Goal: Book appointment/travel/reservation

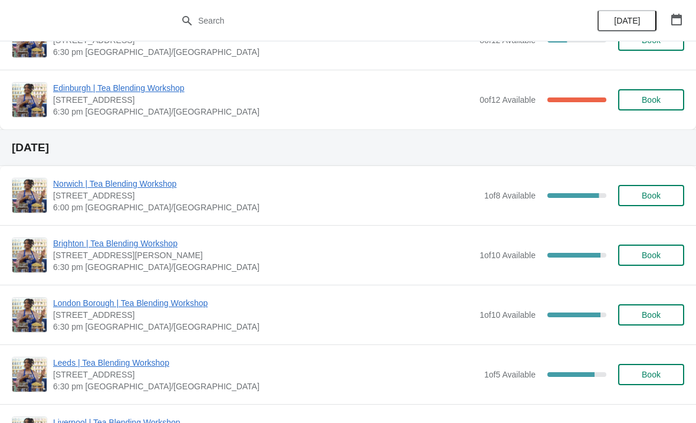
scroll to position [195, 0]
click at [643, 253] on span "Book" at bounding box center [651, 255] width 19 height 9
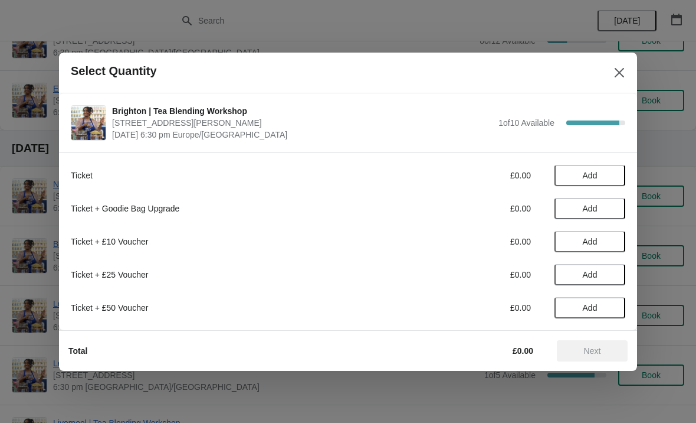
click at [590, 180] on span "Add" at bounding box center [590, 175] width 15 height 9
click at [610, 175] on icon at bounding box center [611, 175] width 4 height 4
click at [594, 359] on button "Next" at bounding box center [592, 350] width 71 height 21
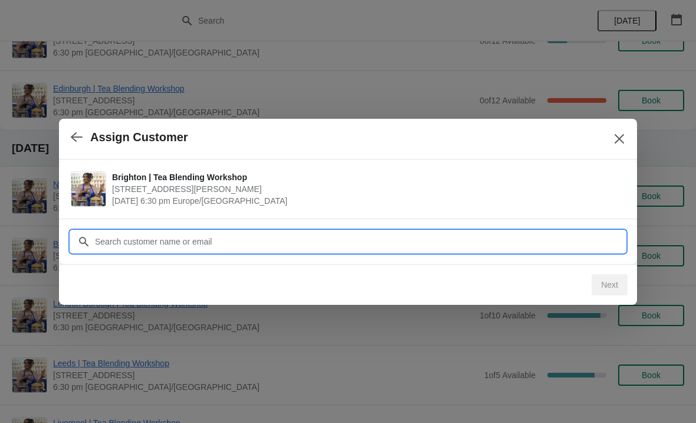
click at [304, 237] on input "Customer" at bounding box center [359, 241] width 531 height 21
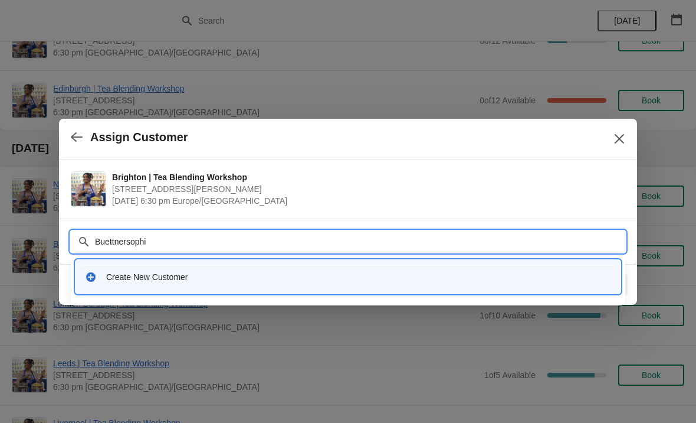
type input "Buettnersophie"
click at [111, 282] on div "Create New Customer" at bounding box center [358, 277] width 505 height 12
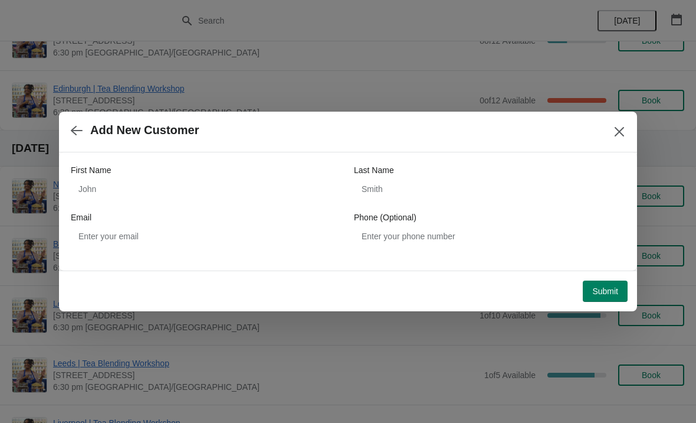
click at [76, 130] on icon "button" at bounding box center [77, 130] width 12 height 9
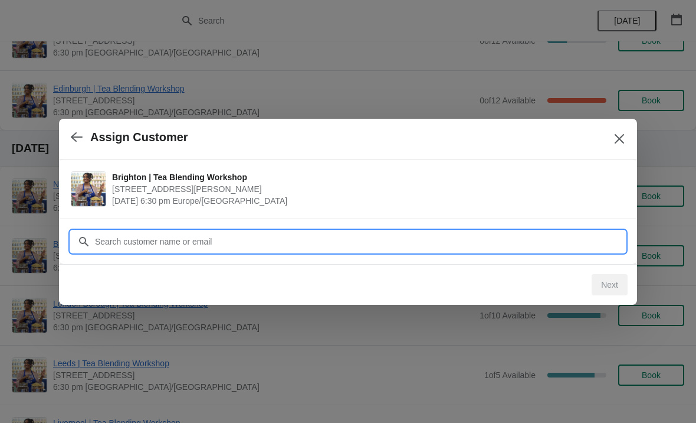
click at [293, 245] on input "Customer" at bounding box center [359, 241] width 531 height 21
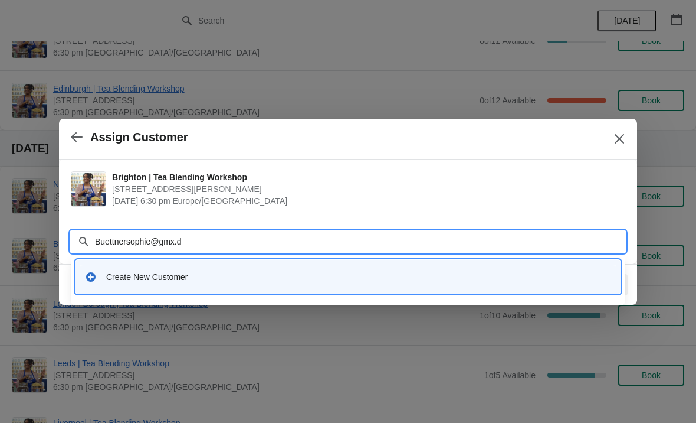
type input "[EMAIL_ADDRESS][DOMAIN_NAME]"
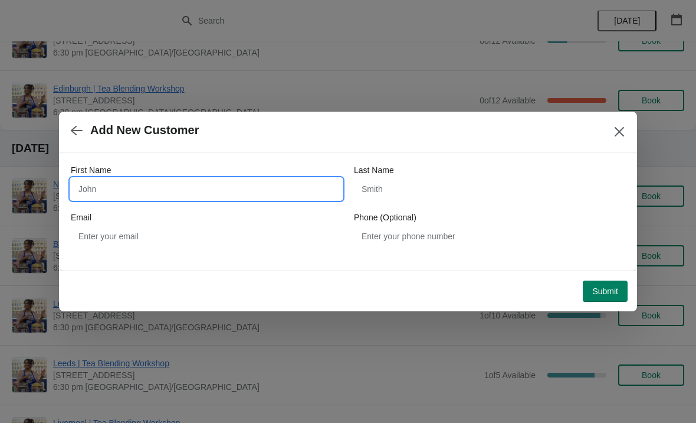
click at [120, 186] on input "First Name" at bounding box center [207, 188] width 272 height 21
type input "[PERSON_NAME]"
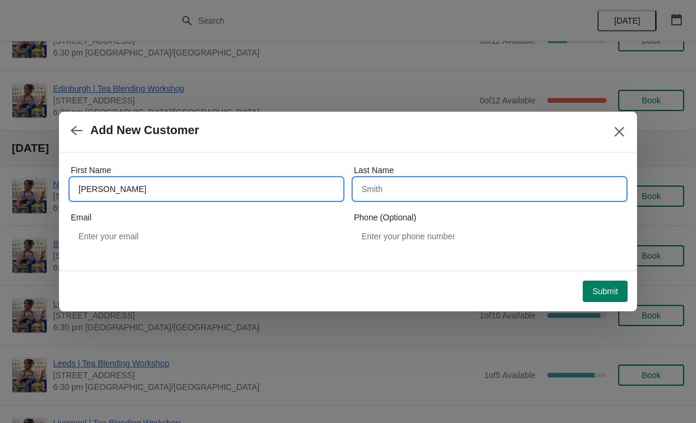
click at [457, 179] on input "Last Name" at bounding box center [490, 188] width 272 height 21
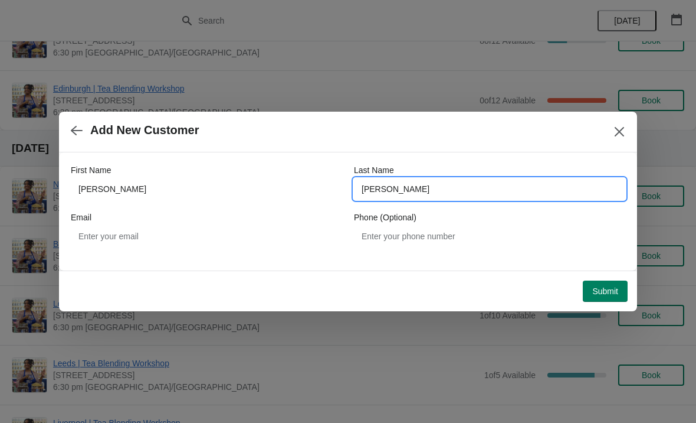
type input "[PERSON_NAME]"
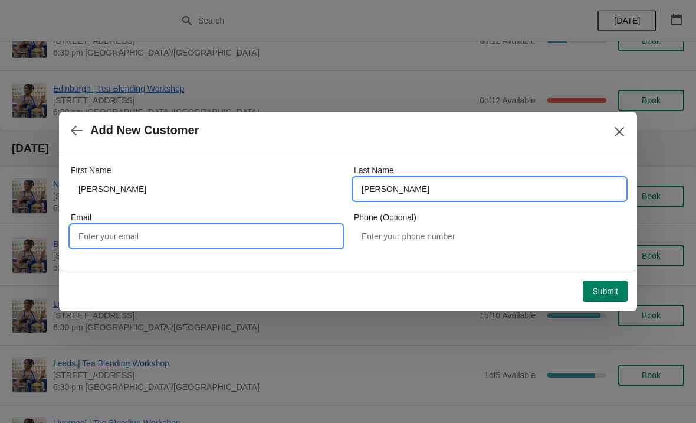
click at [103, 239] on input "Email" at bounding box center [207, 235] width 272 height 21
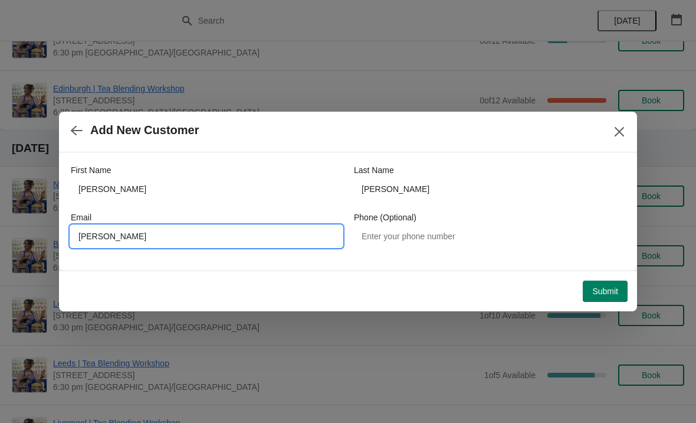
click at [91, 231] on input "[PERSON_NAME]" at bounding box center [207, 235] width 272 height 21
click at [88, 236] on input "[PERSON_NAME]" at bounding box center [207, 235] width 272 height 21
click at [269, 237] on input "[PERSON_NAME]" at bounding box center [207, 235] width 272 height 21
type input "[EMAIL_ADDRESS][DOMAIN_NAME]"
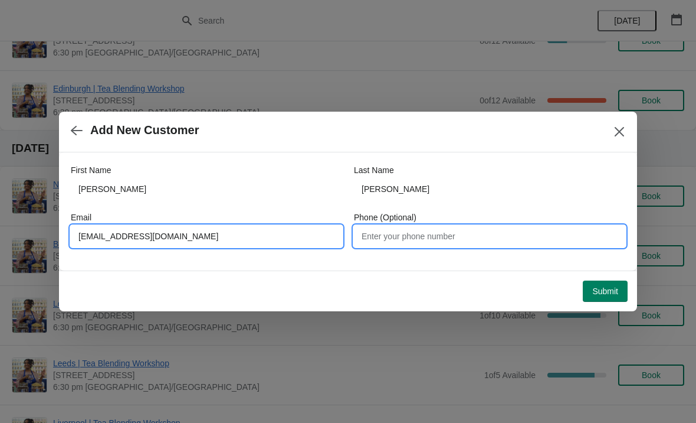
click at [448, 240] on input "Phone (Optional)" at bounding box center [490, 235] width 272 height 21
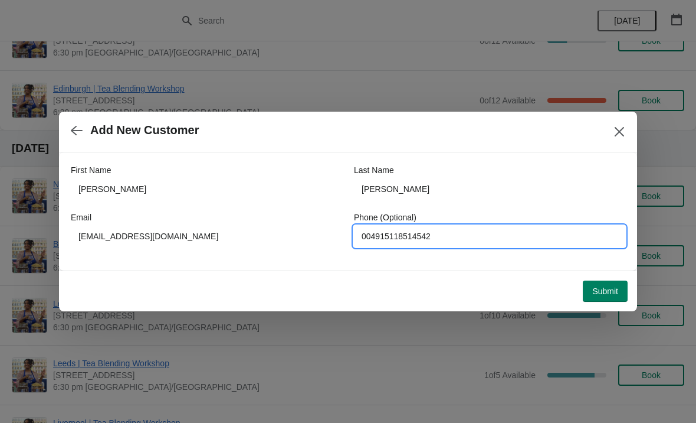
click at [604, 290] on span "Submit" at bounding box center [606, 290] width 26 height 9
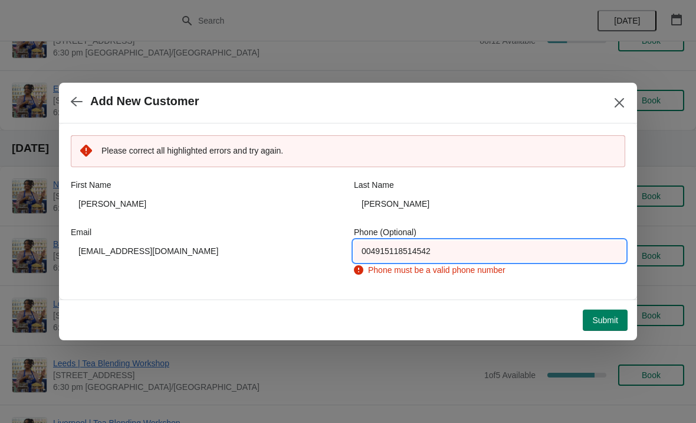
click at [530, 254] on input "004915118514542" at bounding box center [490, 250] width 272 height 21
click at [371, 249] on input "004915118514542" at bounding box center [490, 250] width 272 height 21
click at [367, 257] on input "004915118514542" at bounding box center [490, 250] width 272 height 21
click at [365, 252] on input "004915118514542" at bounding box center [490, 250] width 272 height 21
click at [382, 252] on input "004915118514542" at bounding box center [490, 250] width 272 height 21
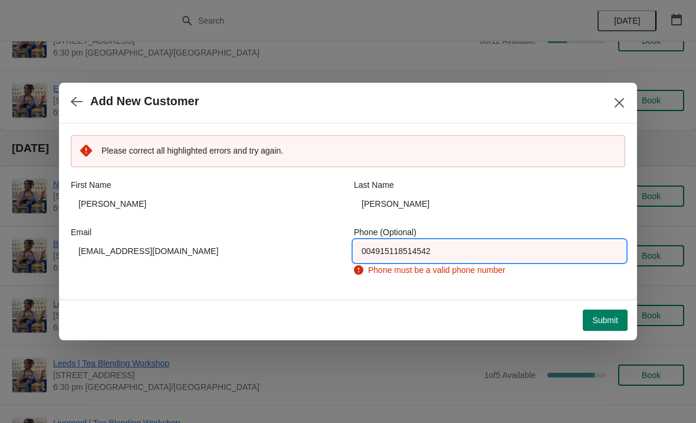
click at [382, 252] on input "004915118514542" at bounding box center [490, 250] width 272 height 21
click at [381, 252] on input "004915118514542" at bounding box center [490, 250] width 272 height 21
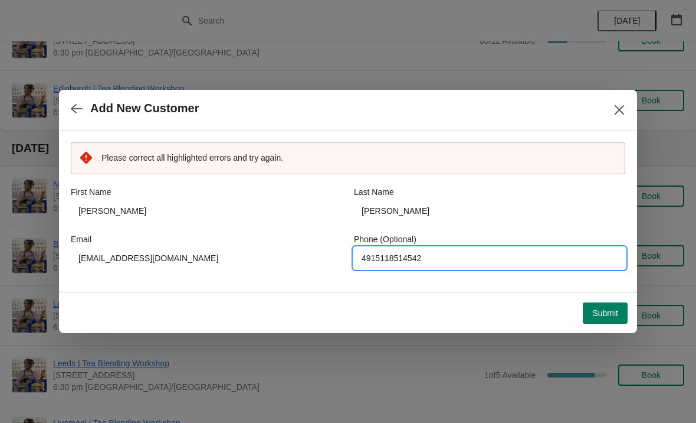
click at [605, 318] on span "Submit" at bounding box center [606, 312] width 26 height 9
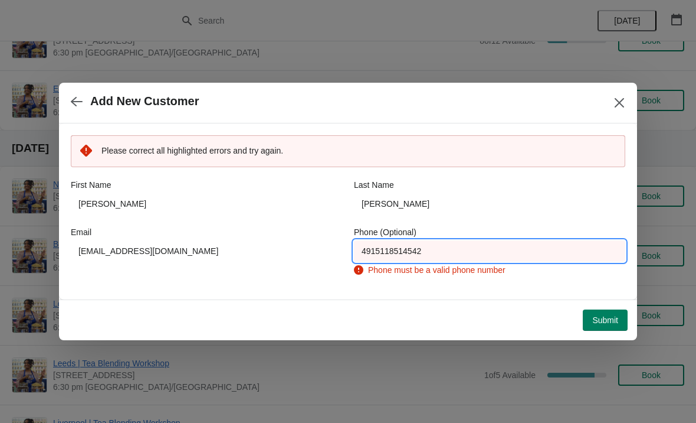
click at [371, 259] on input "4915118514542" at bounding box center [490, 250] width 272 height 21
click at [367, 250] on input "4915118514542" at bounding box center [490, 250] width 272 height 21
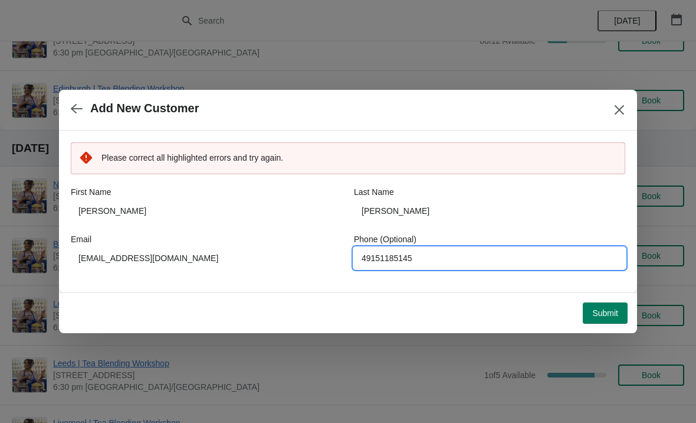
click at [451, 259] on input "49151185145" at bounding box center [490, 257] width 272 height 21
click at [443, 259] on input "49151185145" at bounding box center [490, 257] width 272 height 21
type input "49151185145"
click at [617, 314] on span "Submit" at bounding box center [606, 312] width 26 height 9
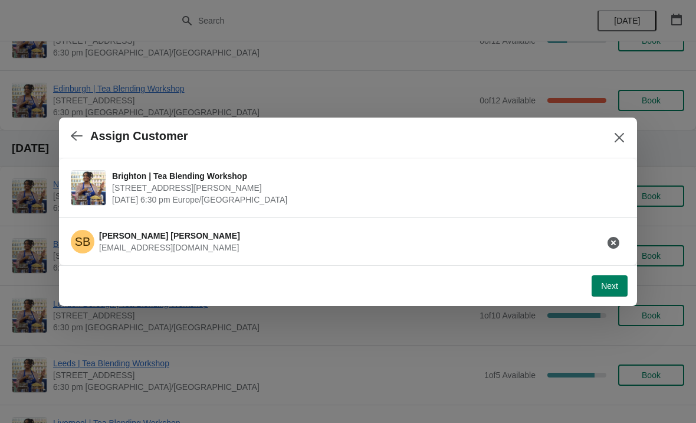
click at [616, 292] on button "Next" at bounding box center [610, 285] width 36 height 21
select select "No"
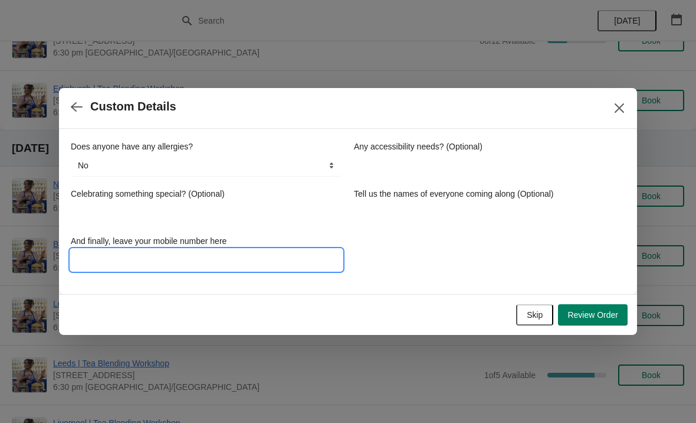
click at [218, 261] on input "And finally, leave your mobile number here" at bounding box center [207, 259] width 272 height 21
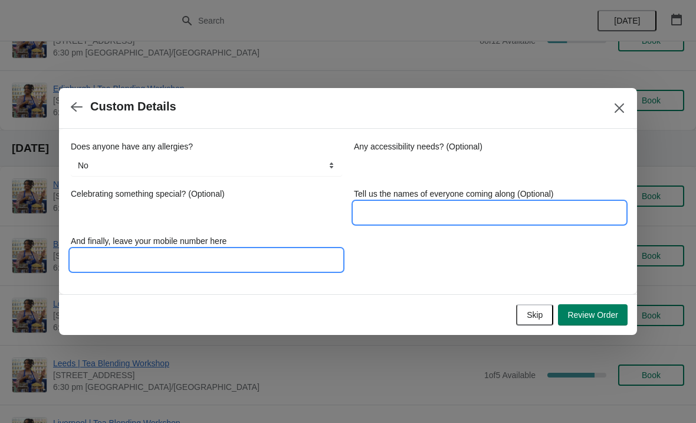
click at [430, 212] on input "Tell us the names of everyone coming along (Optional)" at bounding box center [490, 212] width 272 height 21
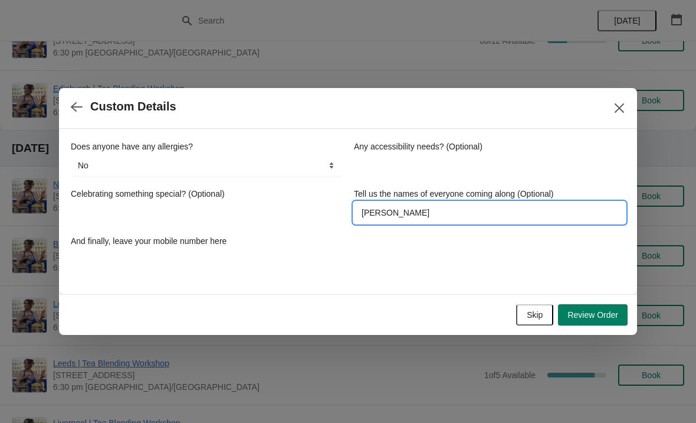
type input "[PERSON_NAME]"
click at [264, 277] on div "Does anyone have any allergies? No Yes nuts Yes wheat Yes other No Any accessib…" at bounding box center [348, 205] width 555 height 153
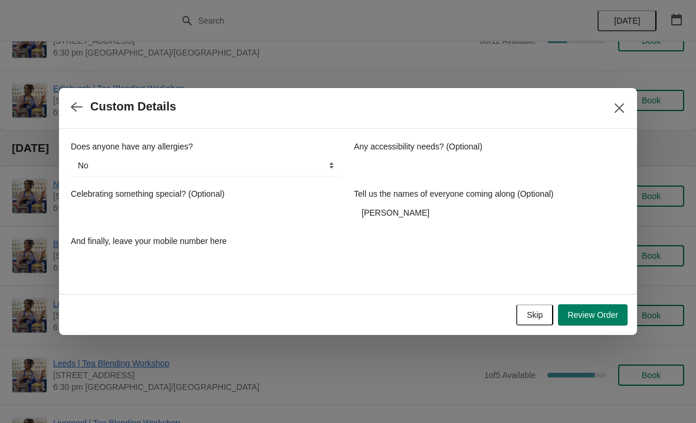
click at [269, 277] on div "Does anyone have any allergies? No Yes nuts Yes wheat Yes other No Any accessib…" at bounding box center [348, 205] width 555 height 153
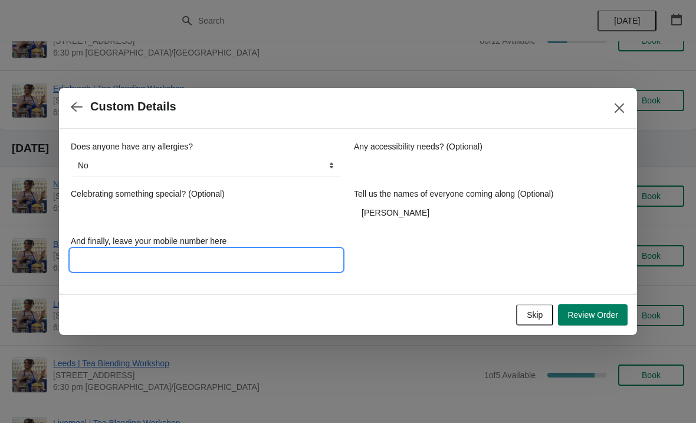
click at [293, 269] on input "And finally, leave your mobile number here" at bounding box center [207, 259] width 272 height 21
click at [162, 262] on input "And finally, leave your mobile number here" at bounding box center [207, 259] width 272 height 21
click at [94, 263] on input "004915117894994" at bounding box center [207, 259] width 272 height 21
click at [90, 263] on input "004915117894994" at bounding box center [207, 259] width 272 height 21
click at [87, 265] on input "004915117894994" at bounding box center [207, 259] width 272 height 21
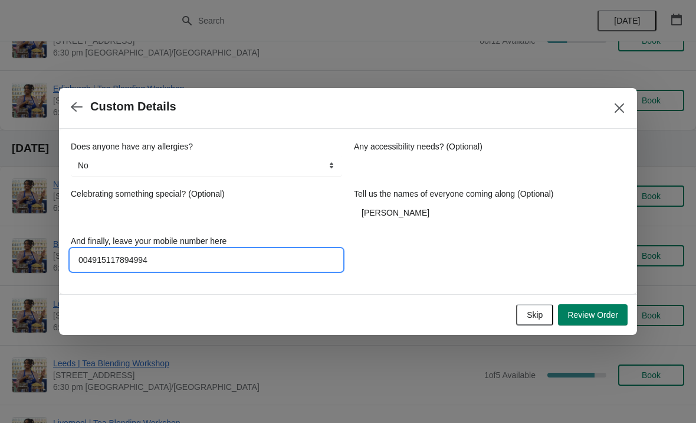
click at [84, 265] on input "004915117894994" at bounding box center [207, 259] width 272 height 21
click at [85, 264] on input "004915117894994" at bounding box center [207, 259] width 272 height 21
click at [153, 265] on input "004915117894994" at bounding box center [207, 259] width 272 height 21
click at [158, 263] on input "004915117894994" at bounding box center [207, 259] width 272 height 21
type input "[PHONE_NUMBER]"
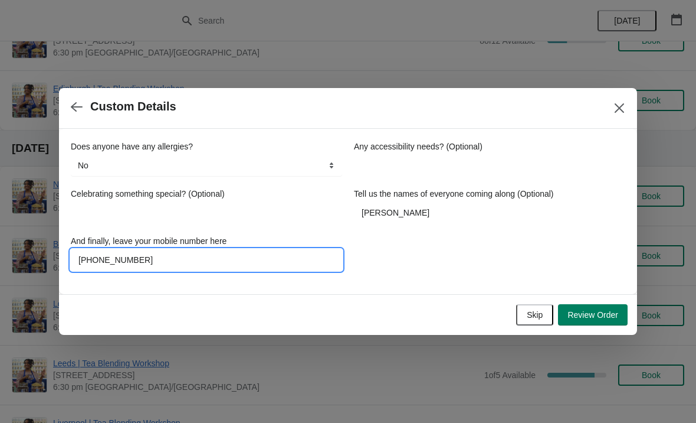
click at [593, 315] on span "Review Order" at bounding box center [593, 314] width 51 height 9
